Goal: Task Accomplishment & Management: Manage account settings

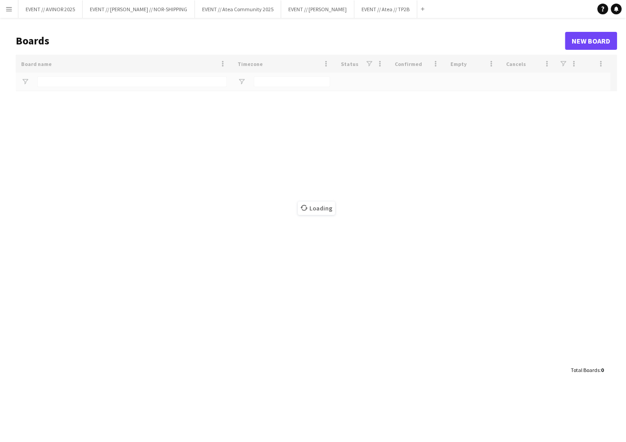
type input "****"
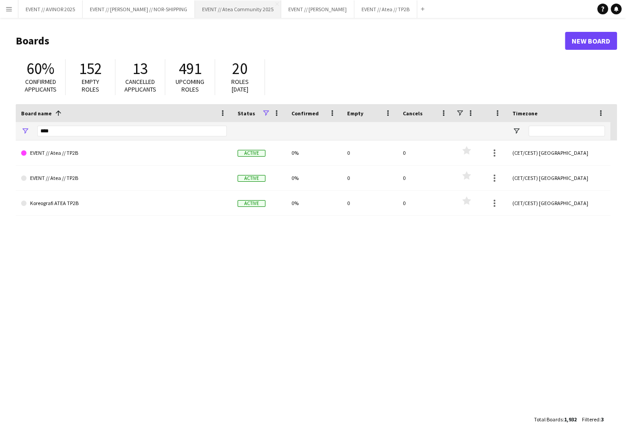
click at [231, 16] on button "EVENT // Atea Community 2025 Close" at bounding box center [238, 9] width 86 height 18
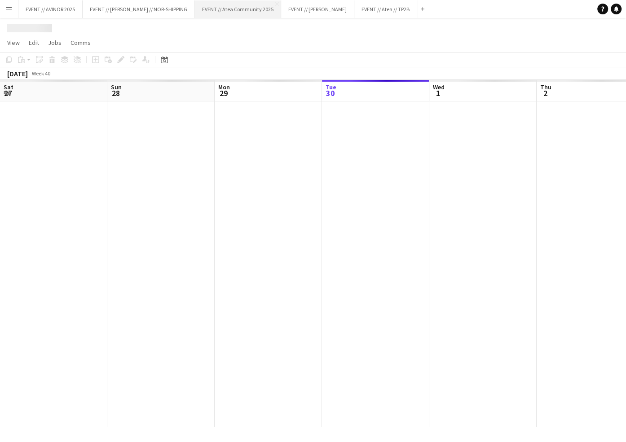
scroll to position [0, 215]
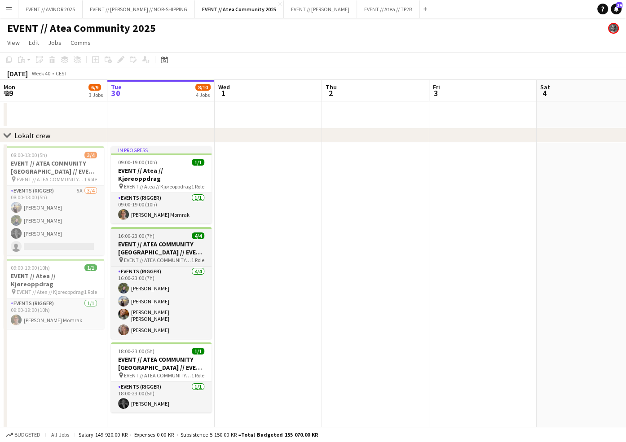
click at [180, 257] on span "EVENT // ATEA COMMUNITY [GEOGRAPHIC_DATA] // EVENT CREW" at bounding box center [157, 260] width 67 height 7
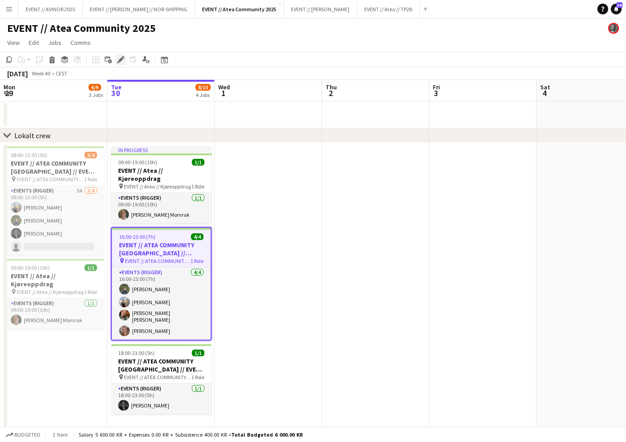
click at [123, 61] on icon "Edit" at bounding box center [120, 59] width 7 height 7
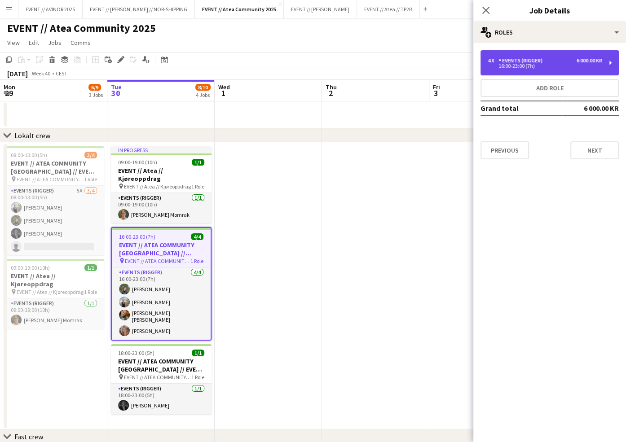
click at [576, 65] on div "16:00-23:00 (7h)" at bounding box center [545, 66] width 115 height 4
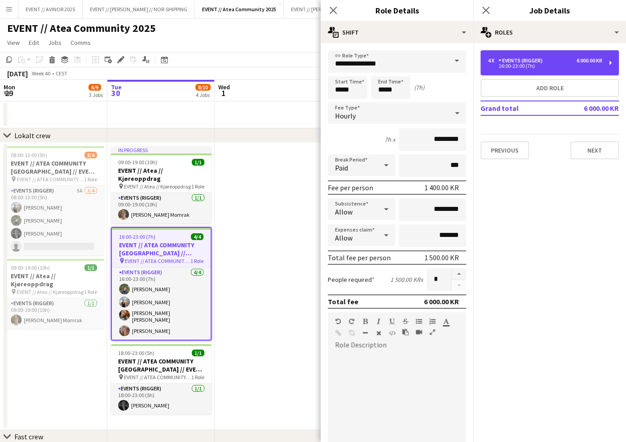
scroll to position [164, 0]
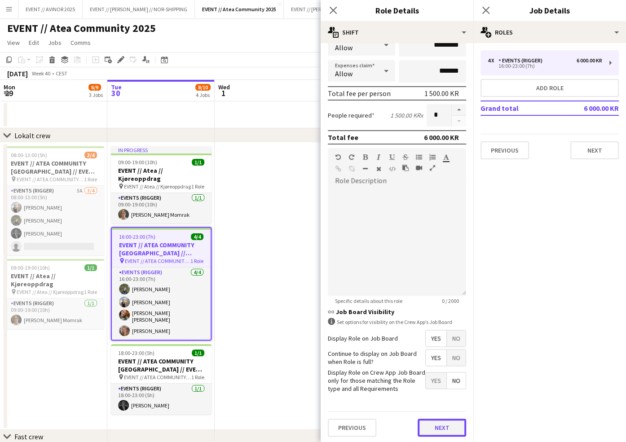
click at [447, 419] on button "Next" at bounding box center [442, 428] width 49 height 18
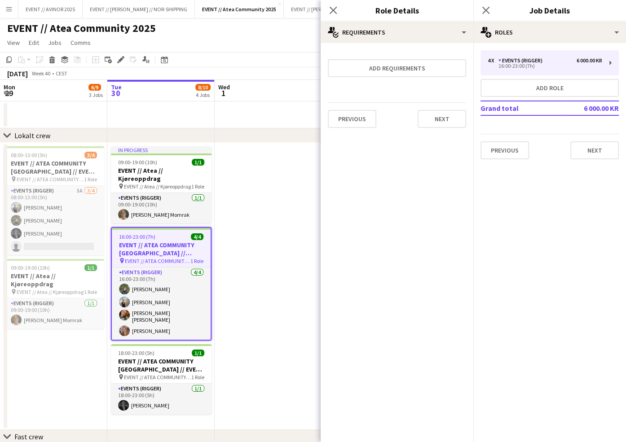
scroll to position [0, 0]
click at [437, 118] on button "Next" at bounding box center [442, 119] width 49 height 18
click at [393, 130] on div "Collect a response when crew apply from the Job Board. Responses appear within …" at bounding box center [397, 89] width 153 height 93
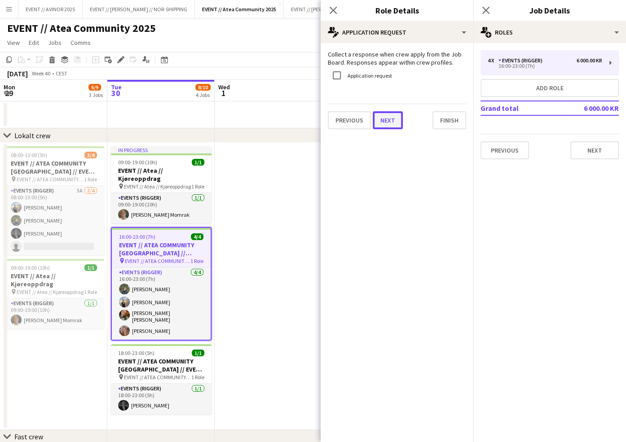
click at [389, 118] on button "Next" at bounding box center [388, 120] width 30 height 18
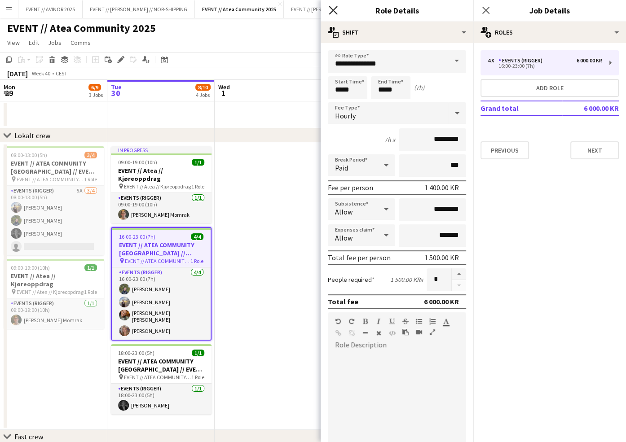
click at [332, 8] on icon "Close pop-in" at bounding box center [333, 10] width 9 height 9
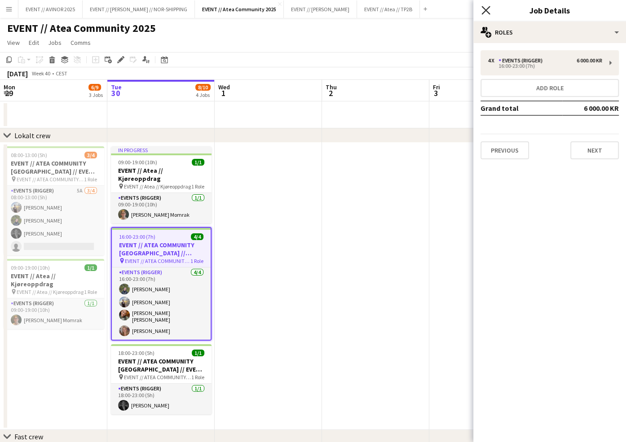
click at [483, 6] on icon "Close pop-in" at bounding box center [485, 10] width 9 height 9
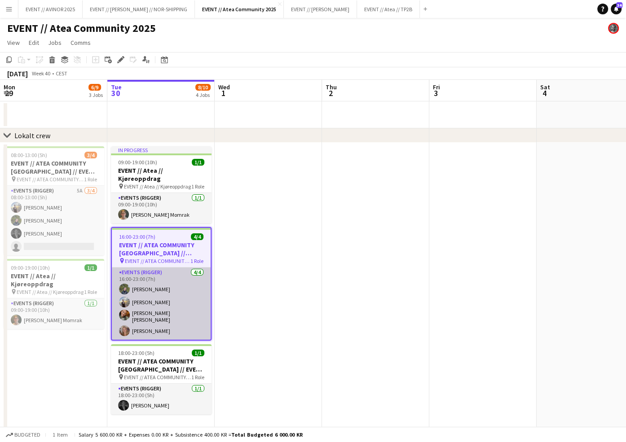
click at [156, 310] on app-card-role "Events (Rigger) [DATE] 16:00-23:00 (7h) [PERSON_NAME] [PERSON_NAME] [PERSON_NAM…" at bounding box center [161, 304] width 99 height 72
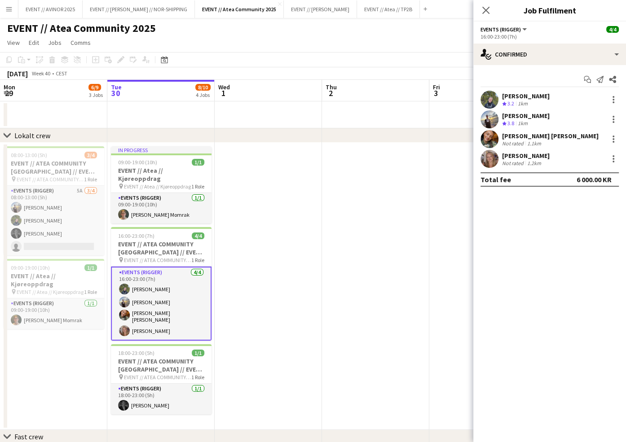
click at [506, 138] on div "[PERSON_NAME] [PERSON_NAME]" at bounding box center [550, 136] width 97 height 8
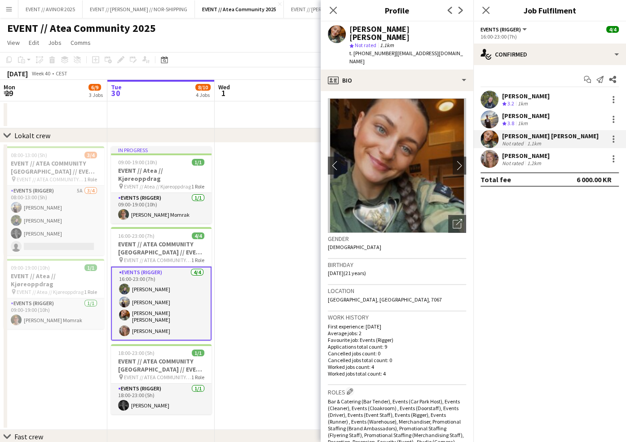
click at [506, 138] on div "[PERSON_NAME] [PERSON_NAME]" at bounding box center [550, 136] width 97 height 8
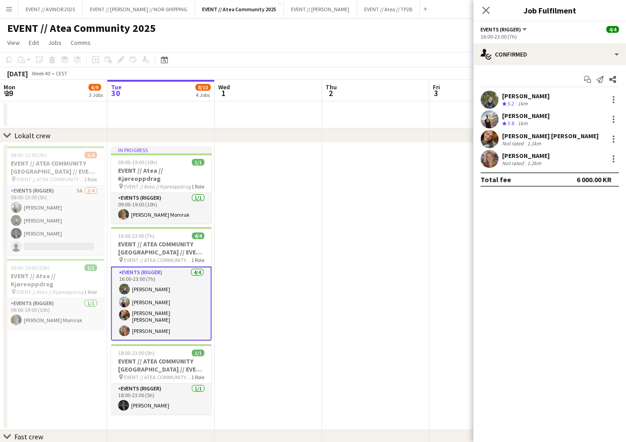
click at [504, 155] on div "[PERSON_NAME]" at bounding box center [526, 156] width 48 height 8
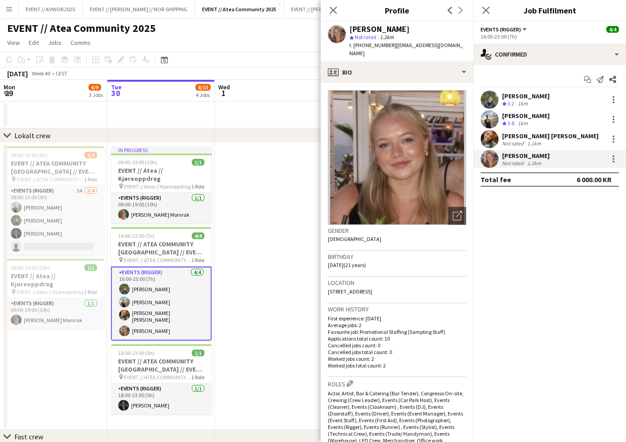
click at [504, 155] on div "[PERSON_NAME]" at bounding box center [526, 156] width 48 height 8
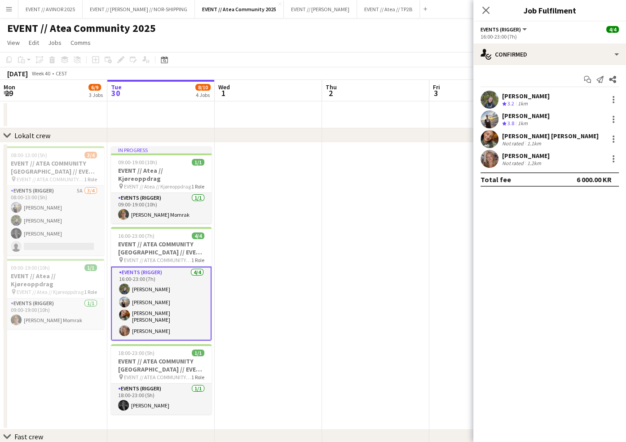
click at [523, 95] on div "[PERSON_NAME]" at bounding box center [526, 96] width 48 height 8
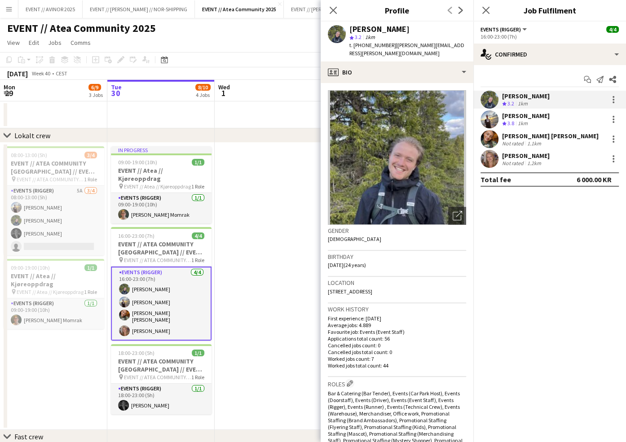
drag, startPoint x: 384, startPoint y: 46, endPoint x: 362, endPoint y: 47, distance: 21.6
click at [362, 47] on div "t. [PHONE_NUMBER] | [PERSON_NAME][EMAIL_ADDRESS][PERSON_NAME][DOMAIN_NAME]" at bounding box center [407, 49] width 117 height 16
copy span "90267318"
click at [516, 117] on div "[PERSON_NAME]" at bounding box center [526, 116] width 48 height 8
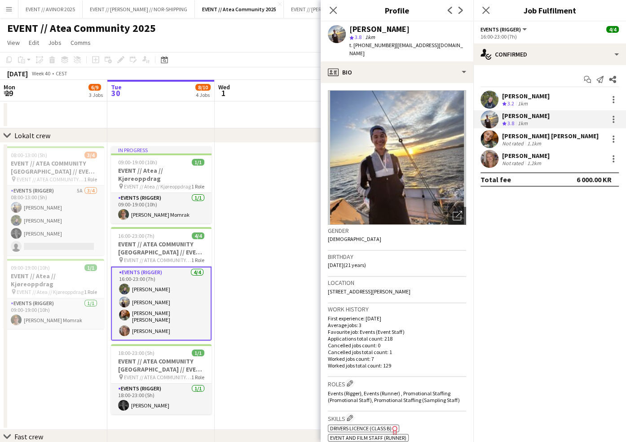
drag, startPoint x: 384, startPoint y: 46, endPoint x: 362, endPoint y: 47, distance: 22.0
click at [362, 47] on div "t. [PHONE_NUMBER] | [EMAIL_ADDRESS][DOMAIN_NAME]" at bounding box center [407, 49] width 117 height 16
copy span "98143565"
click at [508, 96] on div "[PERSON_NAME]" at bounding box center [526, 96] width 48 height 8
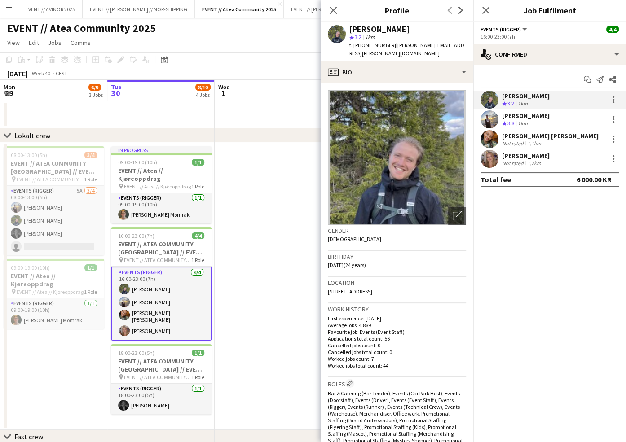
drag, startPoint x: 383, startPoint y: 44, endPoint x: 362, endPoint y: 44, distance: 20.7
click at [362, 44] on span "t. [PHONE_NUMBER]" at bounding box center [372, 45] width 47 height 7
copy span "90267318"
click at [518, 135] on div "[PERSON_NAME] [PERSON_NAME]" at bounding box center [550, 136] width 97 height 8
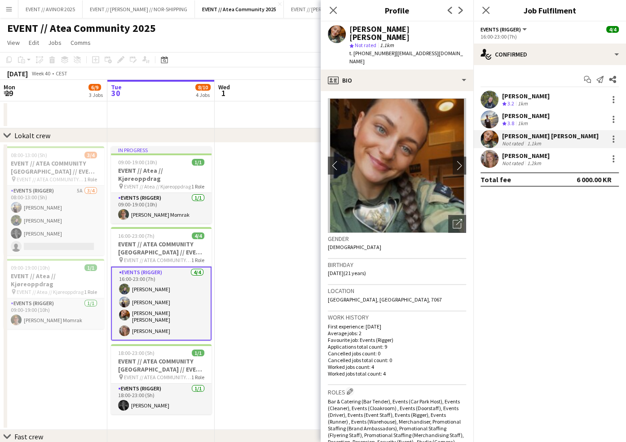
drag, startPoint x: 384, startPoint y: 44, endPoint x: 361, endPoint y: 49, distance: 23.8
click at [361, 49] on div "t. [PHONE_NUMBER] | [EMAIL_ADDRESS][DOMAIN_NAME]" at bounding box center [407, 57] width 117 height 16
copy span "94814149"
click at [519, 155] on div "[PERSON_NAME]" at bounding box center [526, 156] width 48 height 8
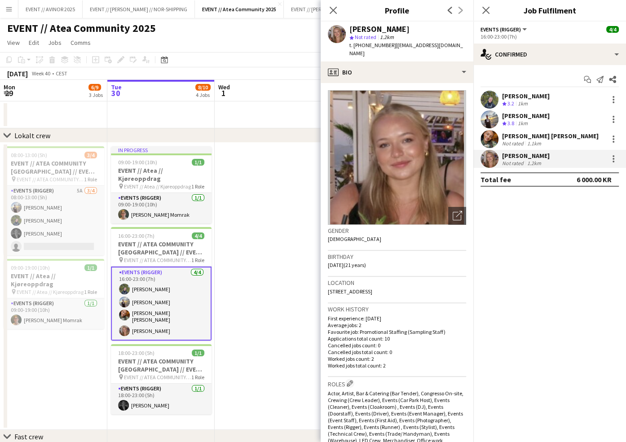
drag, startPoint x: 385, startPoint y: 45, endPoint x: 362, endPoint y: 45, distance: 22.9
click at [362, 45] on div "t. [PHONE_NUMBER] | [EMAIL_ADDRESS][DOMAIN_NAME]" at bounding box center [407, 49] width 117 height 16
copy div "97475595 |"
click at [335, 10] on icon "Close pop-in" at bounding box center [333, 10] width 9 height 9
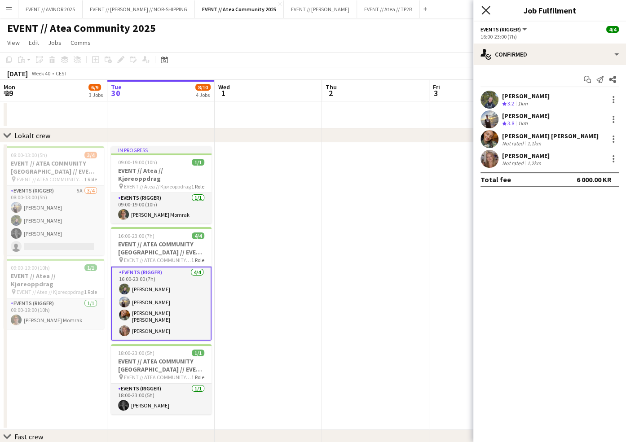
click at [484, 10] on icon "Close pop-in" at bounding box center [485, 10] width 9 height 9
